Goal: Information Seeking & Learning: Check status

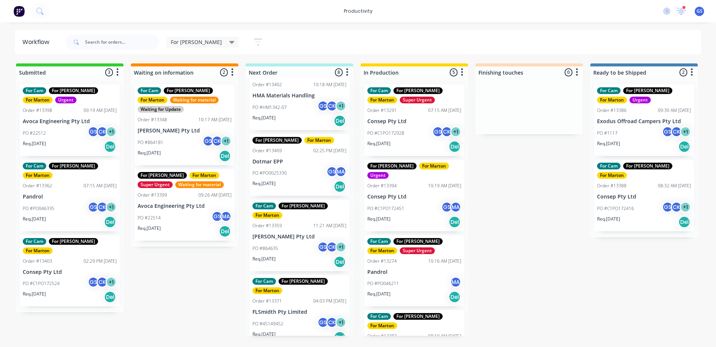
scroll to position [261, 0]
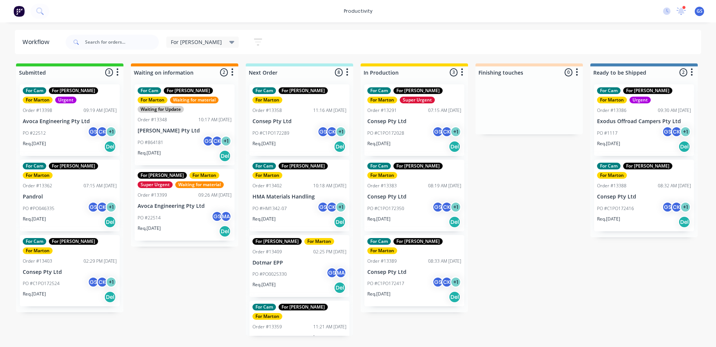
click at [309, 267] on div "PO #PO0025330 GS MA" at bounding box center [300, 274] width 94 height 14
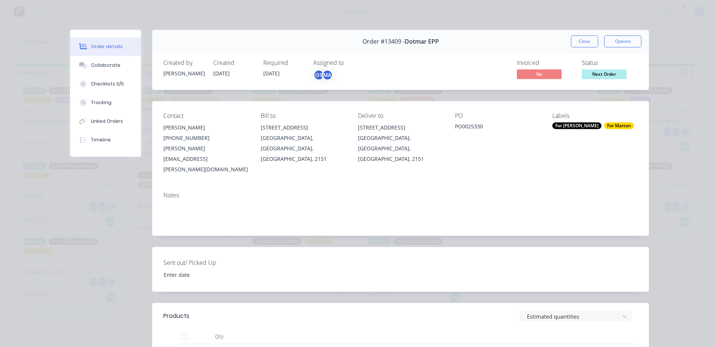
click at [588, 50] on div "Order #13409 - Dotmar EPP Close Options" at bounding box center [400, 42] width 497 height 24
click at [581, 41] on button "Close" at bounding box center [584, 41] width 27 height 12
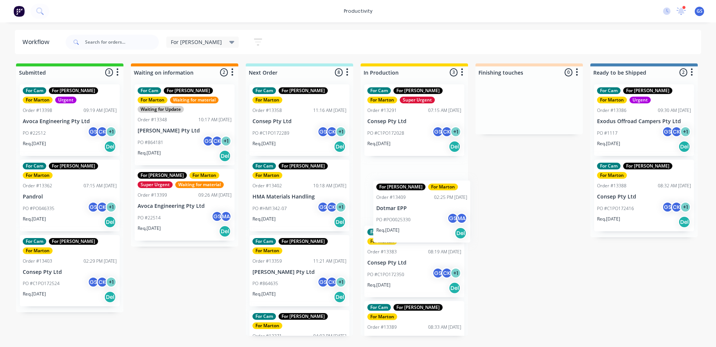
drag, startPoint x: 277, startPoint y: 259, endPoint x: 400, endPoint y: 223, distance: 128.7
click at [400, 223] on div "Submitted 3 Sort By Created date Required date Order number Customer name Most …" at bounding box center [508, 199] width 1028 height 272
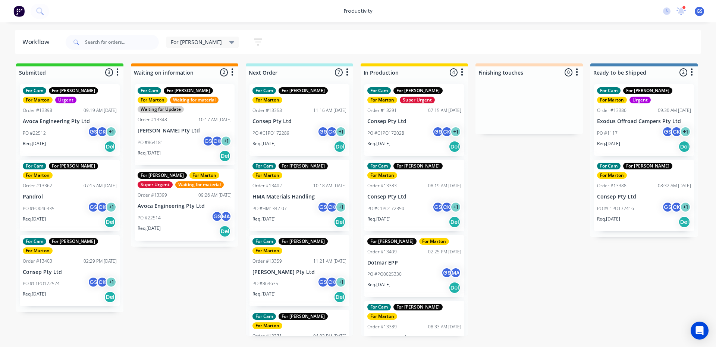
click at [198, 39] on div "For [PERSON_NAME]" at bounding box center [203, 42] width 64 height 7
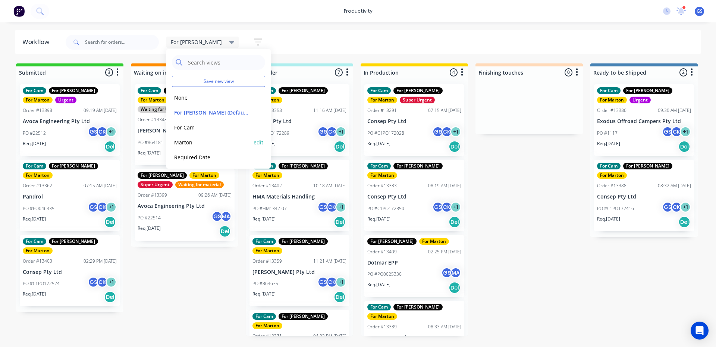
click at [201, 144] on button "Marton" at bounding box center [211, 142] width 79 height 9
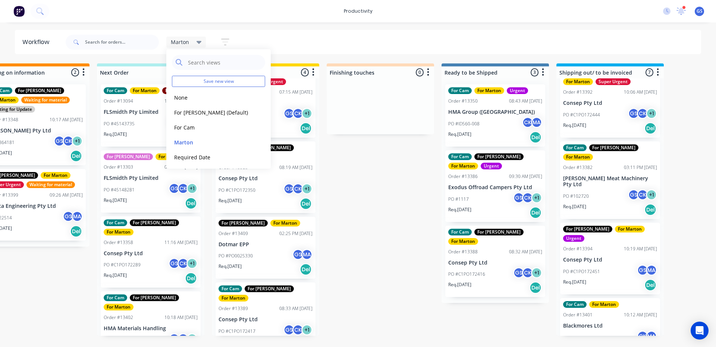
scroll to position [235, 0]
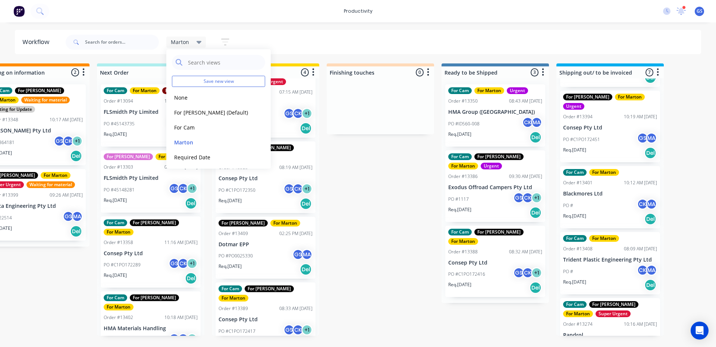
click at [608, 332] on p "Pandrol" at bounding box center [610, 335] width 94 height 6
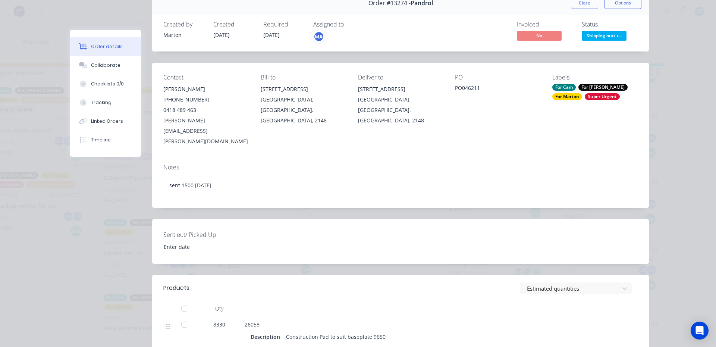
scroll to position [0, 0]
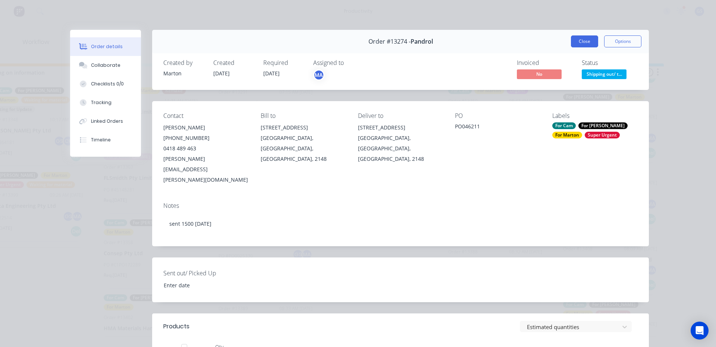
drag, startPoint x: 563, startPoint y: 37, endPoint x: 574, endPoint y: 43, distance: 12.5
click at [566, 39] on div "Order #13274 - Pandrol Close Options" at bounding box center [400, 42] width 497 height 24
click at [575, 42] on button "Close" at bounding box center [584, 41] width 27 height 12
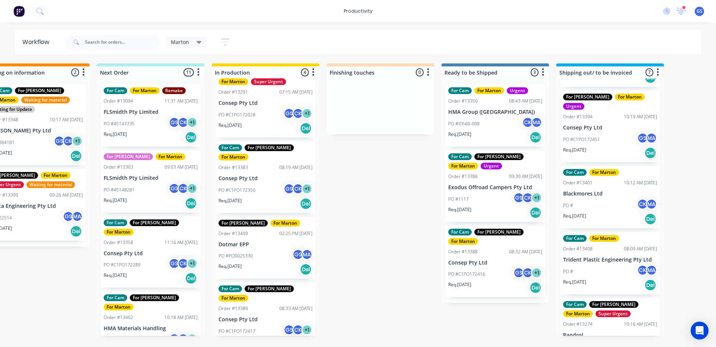
click at [624, 321] on div "10:16 AM [DATE]" at bounding box center [640, 324] width 33 height 7
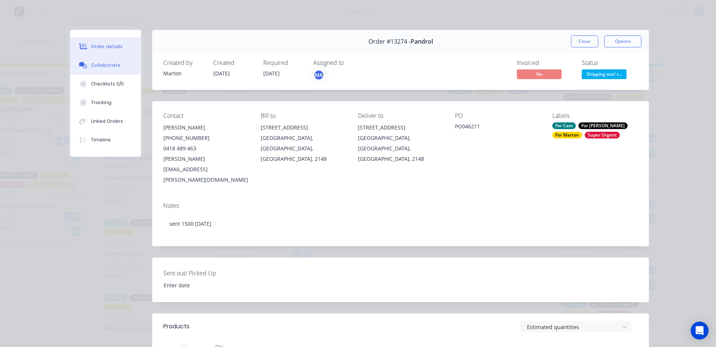
click at [91, 68] on div "Collaborate" at bounding box center [105, 65] width 29 height 7
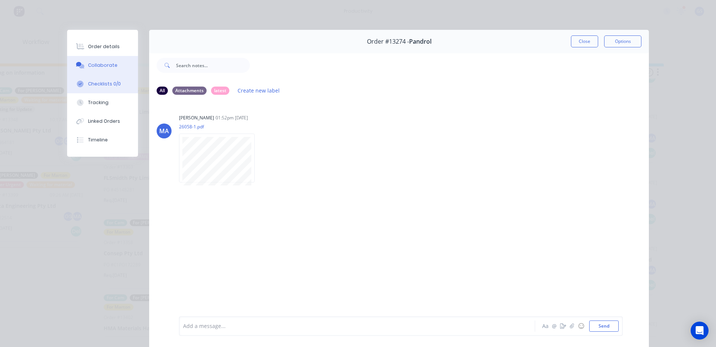
click at [112, 87] on div "Checklists 0/0" at bounding box center [104, 84] width 33 height 7
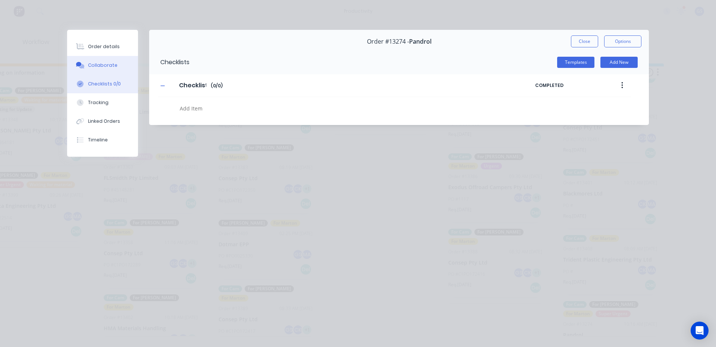
click at [113, 69] on button "Collaborate" at bounding box center [102, 65] width 71 height 19
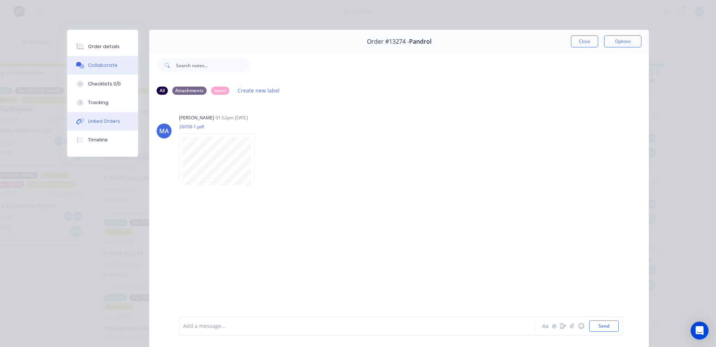
click at [91, 120] on div "Linked Orders" at bounding box center [104, 121] width 32 height 7
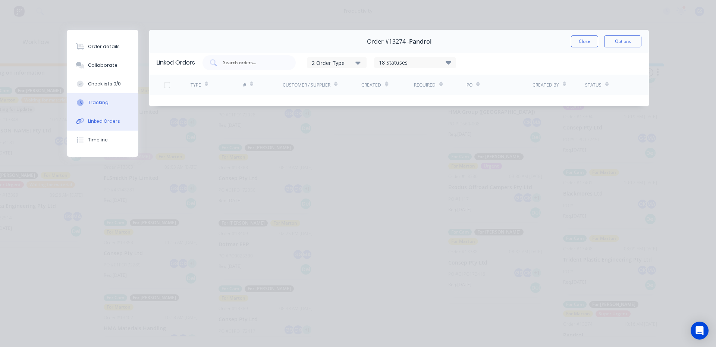
click at [100, 101] on div "Tracking" at bounding box center [98, 102] width 21 height 7
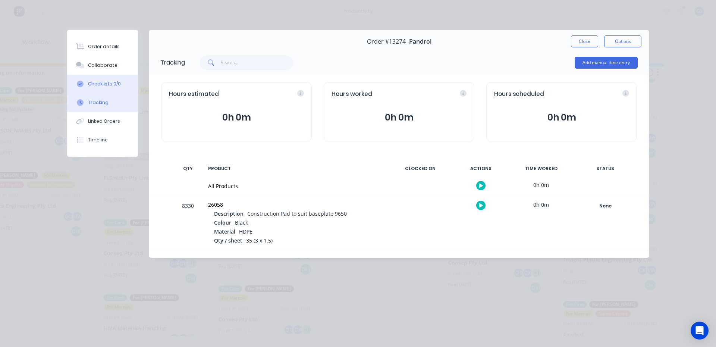
click at [102, 81] on div "Checklists 0/0" at bounding box center [104, 84] width 33 height 7
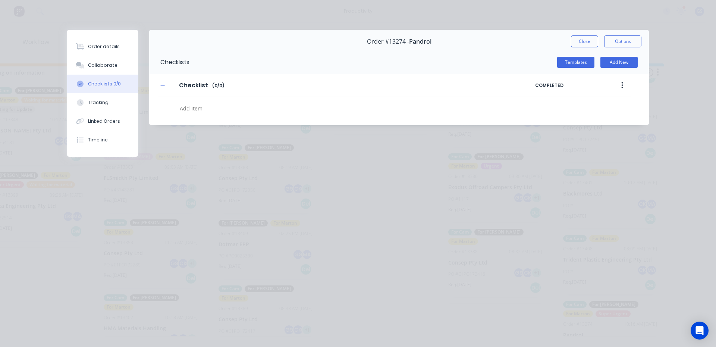
type textarea "x"
click at [103, 116] on button "Linked Orders" at bounding box center [102, 121] width 71 height 19
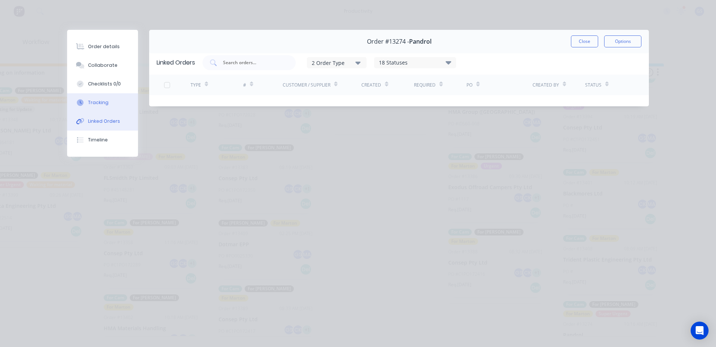
click at [104, 104] on div "Tracking" at bounding box center [98, 102] width 21 height 7
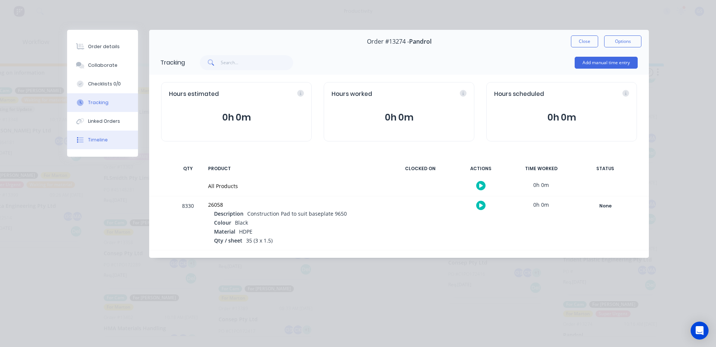
click at [108, 136] on button "Timeline" at bounding box center [102, 140] width 71 height 19
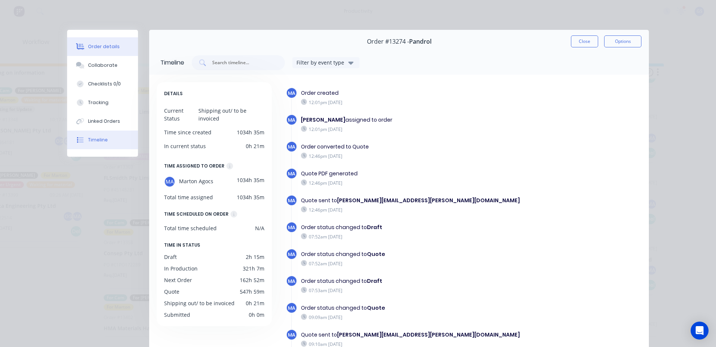
click at [103, 48] on div "Order details" at bounding box center [104, 46] width 32 height 7
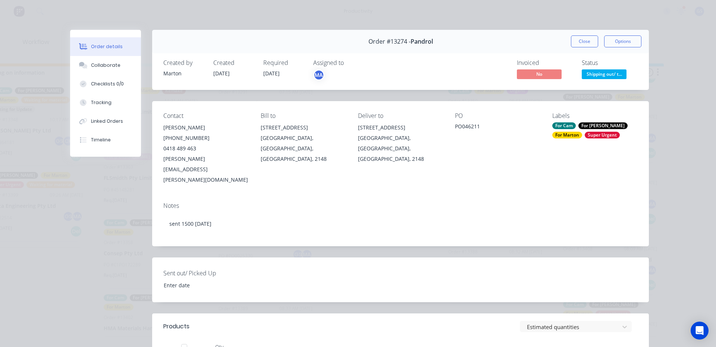
click at [584, 48] on div "Order #13274 - Pandrol Close Options" at bounding box center [400, 42] width 497 height 24
click at [583, 44] on button "Close" at bounding box center [584, 41] width 27 height 12
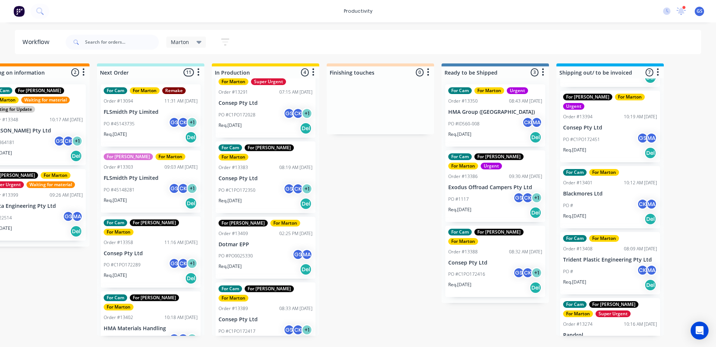
click at [182, 33] on div "Marton Save new view None edit For [PERSON_NAME] (Default) edit For Cam edit Ma…" at bounding box center [150, 42] width 173 height 22
click at [186, 44] on span "Marton" at bounding box center [180, 42] width 18 height 8
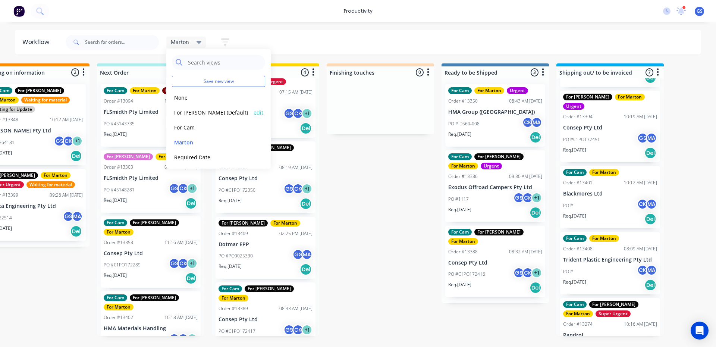
click at [212, 116] on button "For [PERSON_NAME] (Default)" at bounding box center [211, 112] width 79 height 9
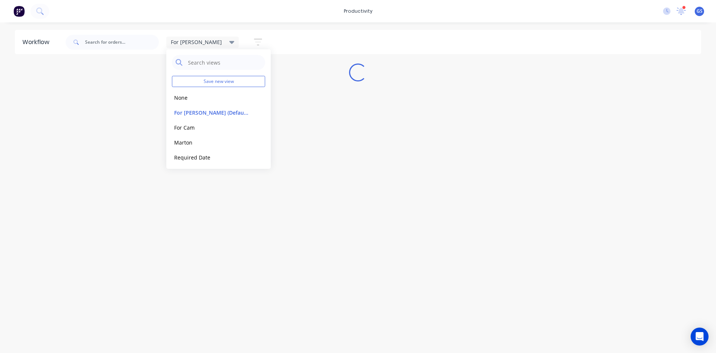
click at [363, 59] on div "Workflow For [PERSON_NAME] Save new view None edit For [PERSON_NAME] (Default) …" at bounding box center [358, 184] width 716 height 308
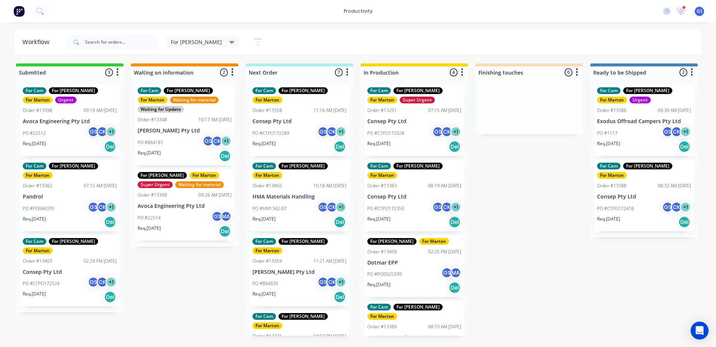
click at [378, 38] on div "For [PERSON_NAME] Save new view None edit For [PERSON_NAME] (Default) edit For …" at bounding box center [383, 42] width 638 height 22
